Goal: Information Seeking & Learning: Check status

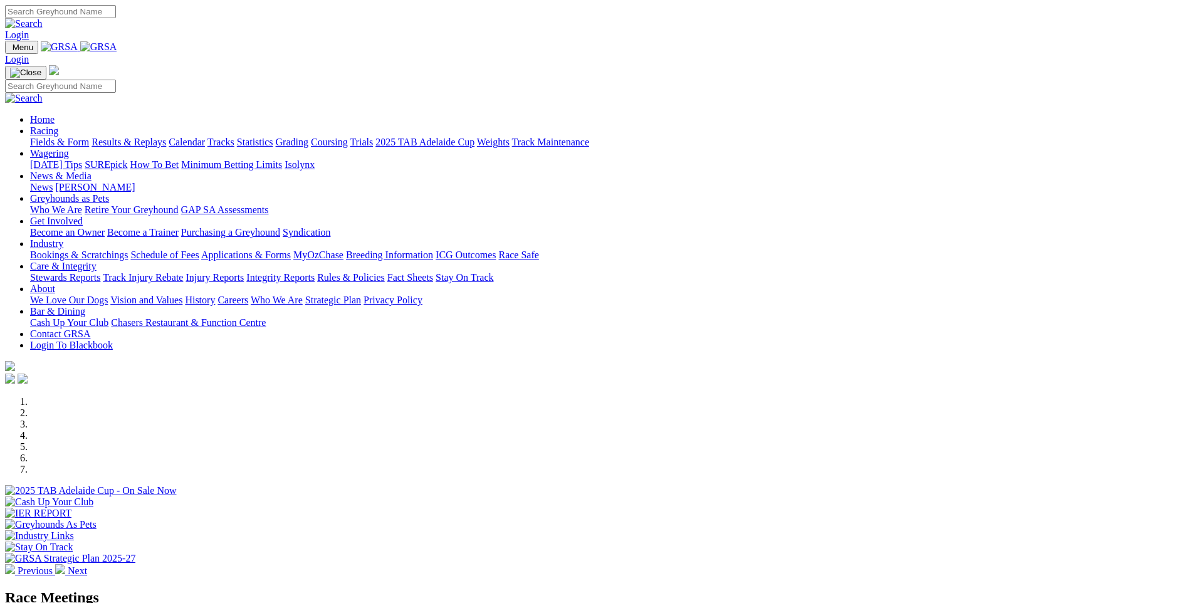
scroll to position [1099, 0]
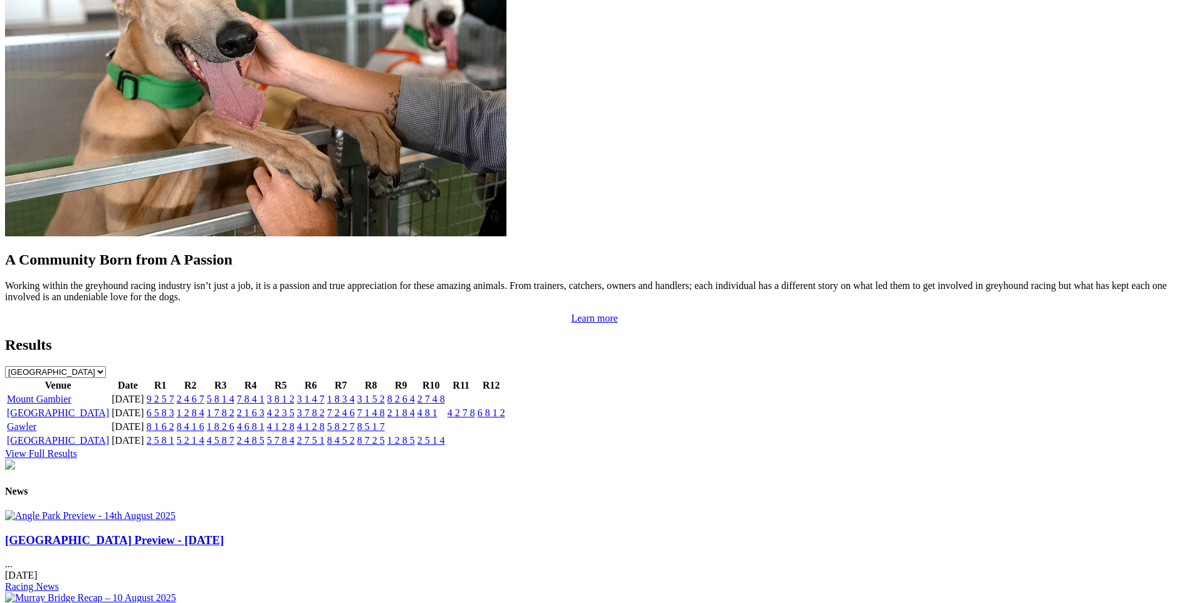
click at [506, 407] on td "6 8 1 2" at bounding box center [491, 413] width 29 height 13
click at [505, 407] on link "6 8 1 2" at bounding box center [492, 412] width 28 height 11
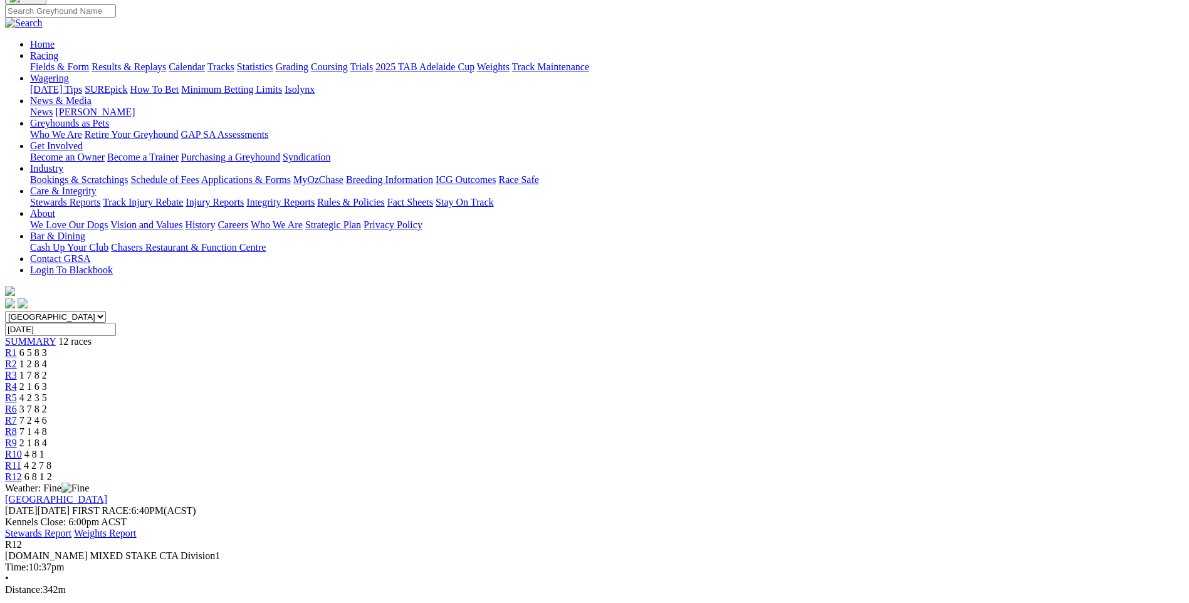
scroll to position [70, 0]
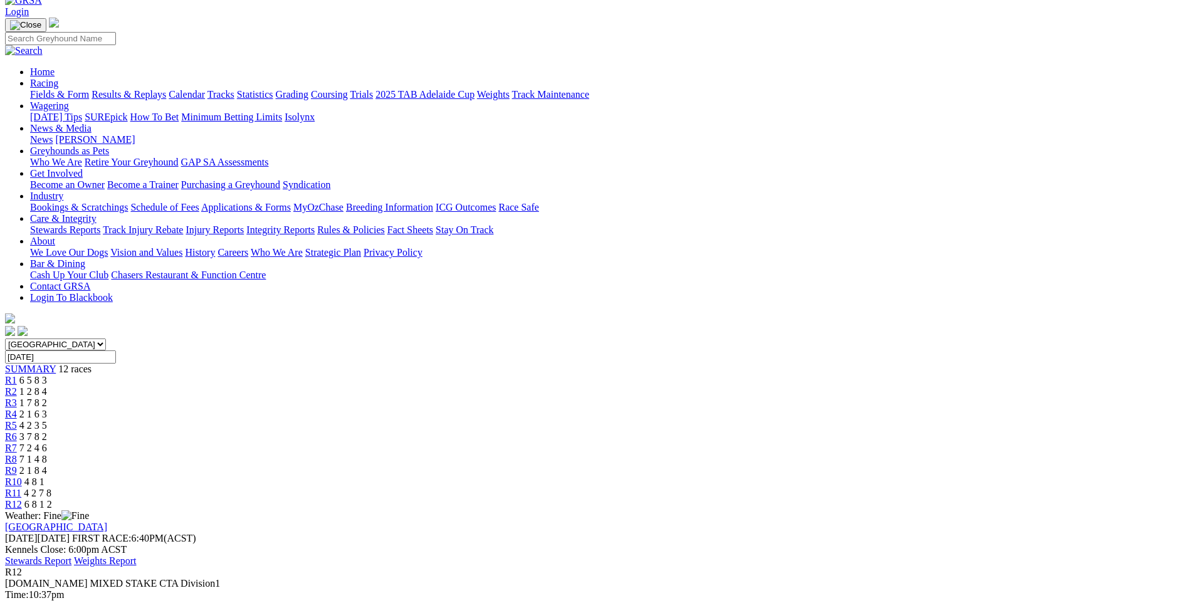
click at [898, 488] on div "R11 4 2 7 8" at bounding box center [594, 493] width 1179 height 11
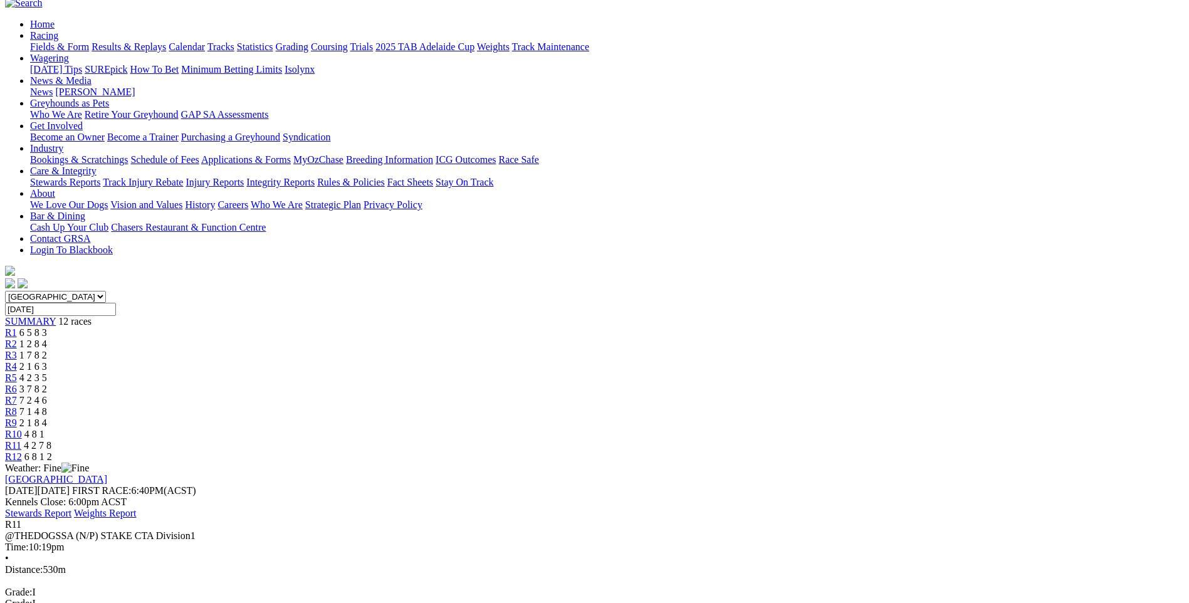
scroll to position [108, 0]
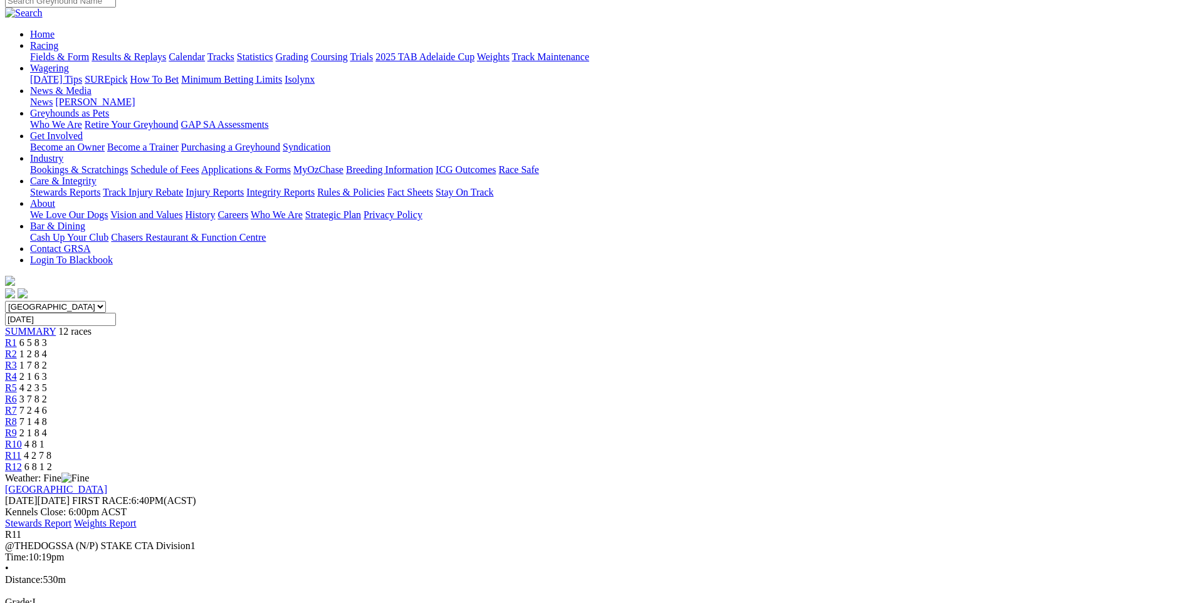
click at [837, 439] on div "R10 4 8 1" at bounding box center [594, 444] width 1179 height 11
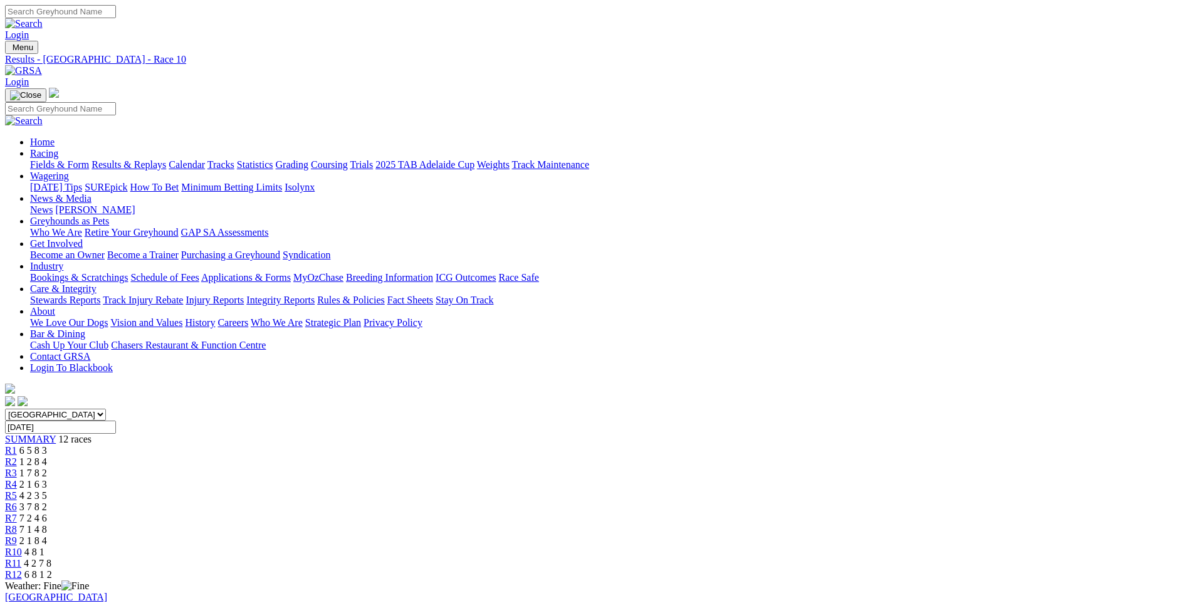
click at [51, 558] on span "4 2 7 8" at bounding box center [38, 563] width 28 height 11
click at [47, 535] on span "2 1 8 4" at bounding box center [33, 540] width 28 height 11
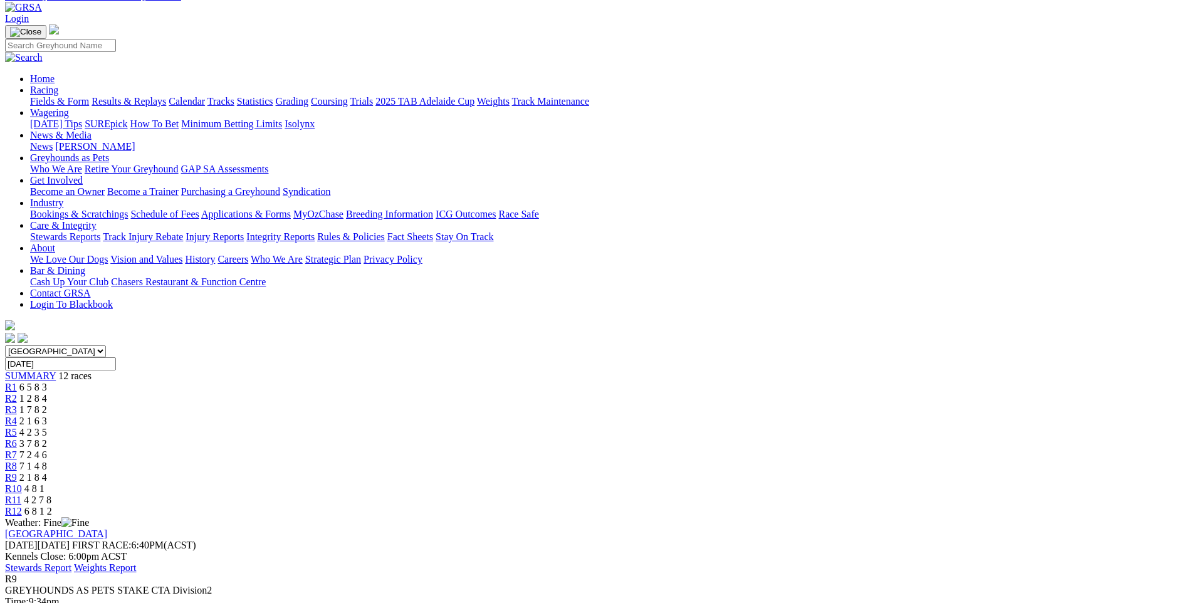
scroll to position [56, 0]
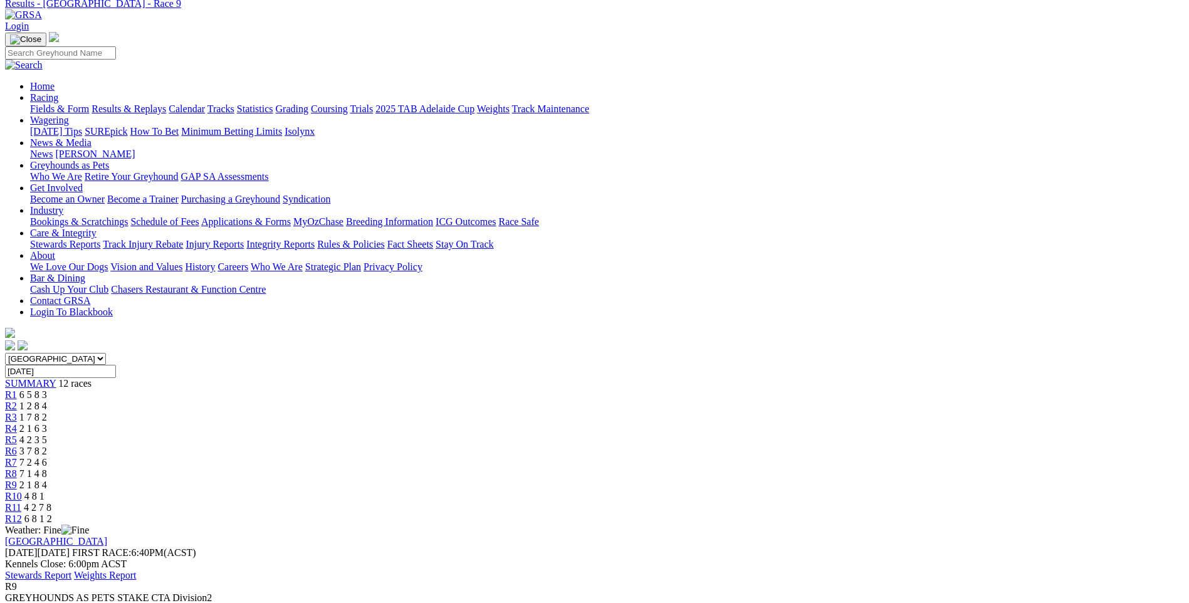
click at [47, 468] on span "7 1 4 8" at bounding box center [33, 473] width 28 height 11
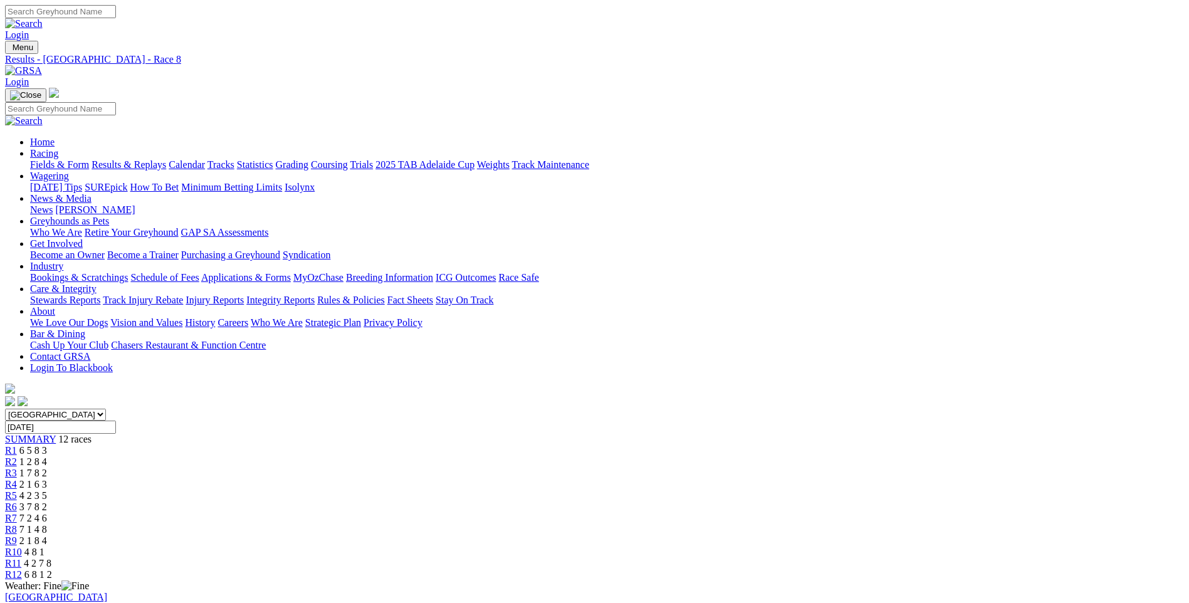
click at [678, 513] on div "R7 7 2 4 6" at bounding box center [594, 518] width 1179 height 11
click at [597, 501] on div "R6 3 7 8 2" at bounding box center [594, 506] width 1179 height 11
click at [17, 490] on span "R5" at bounding box center [11, 495] width 12 height 11
click at [17, 479] on span "R4" at bounding box center [11, 484] width 12 height 11
click at [47, 468] on span "1 7 8 2" at bounding box center [33, 473] width 28 height 11
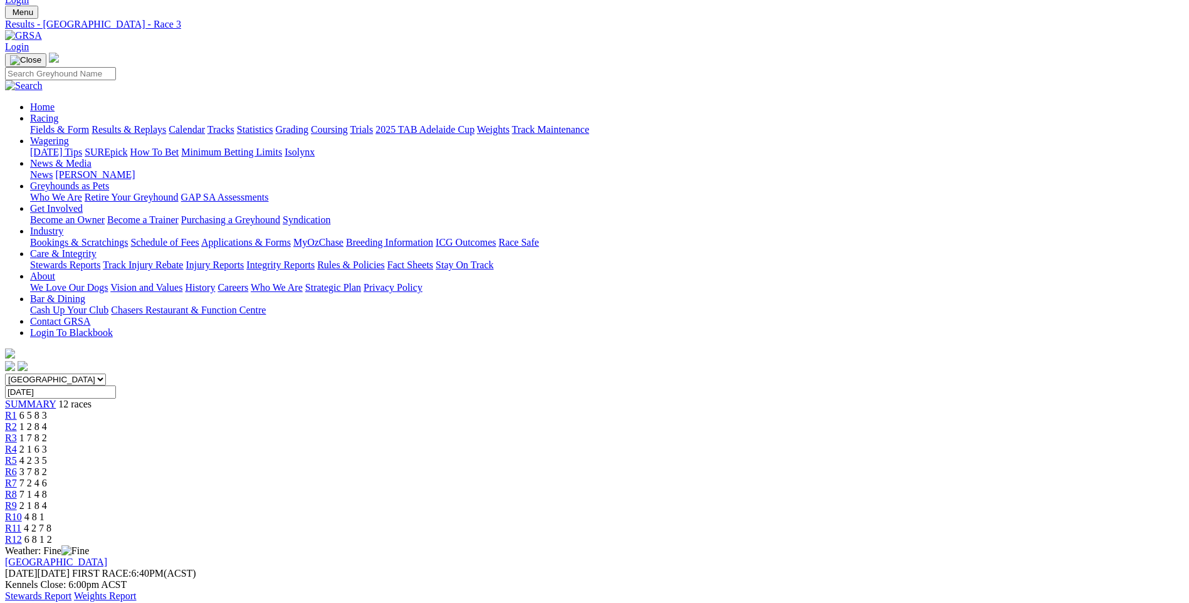
scroll to position [30, 0]
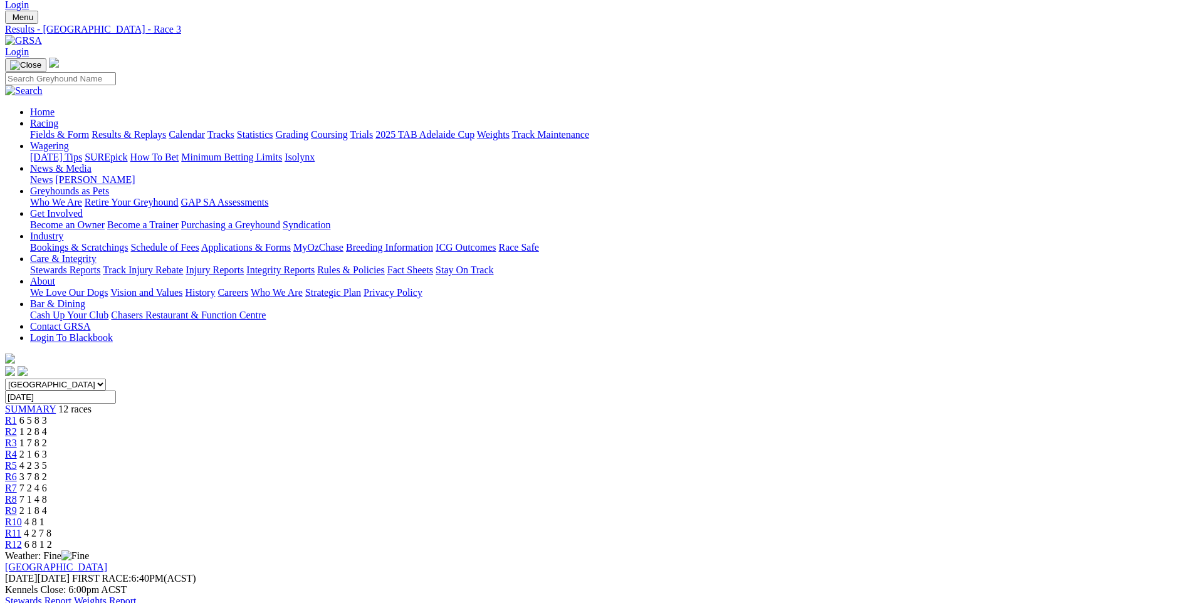
click at [47, 426] on span "1 2 8 4" at bounding box center [33, 431] width 28 height 11
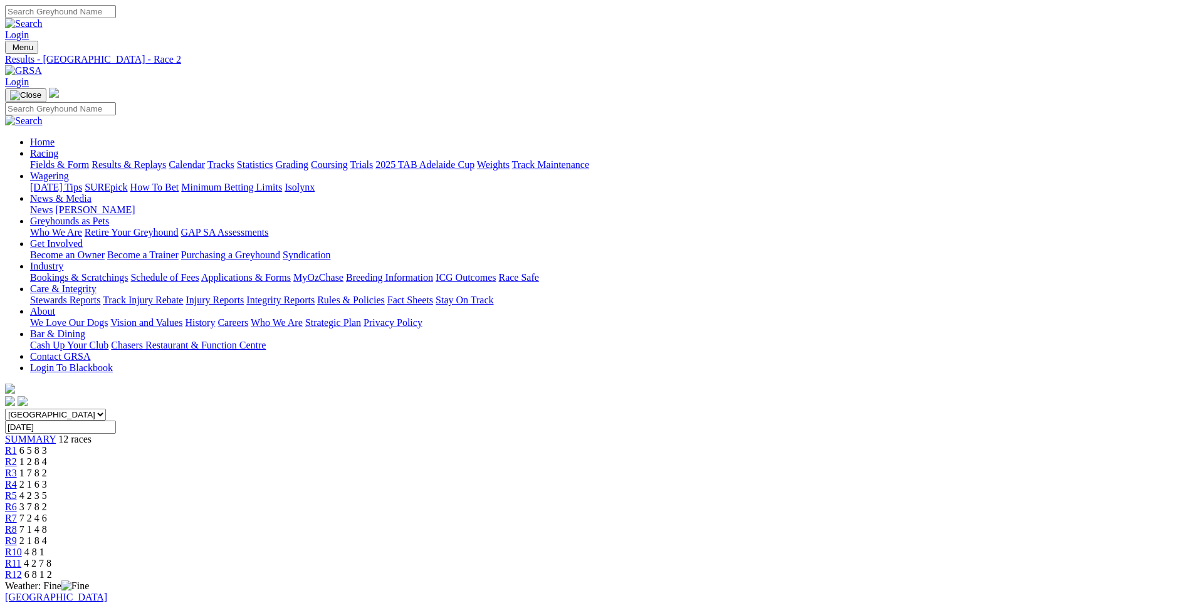
click at [17, 445] on span "R1" at bounding box center [11, 450] width 12 height 11
